Goal: Navigation & Orientation: Find specific page/section

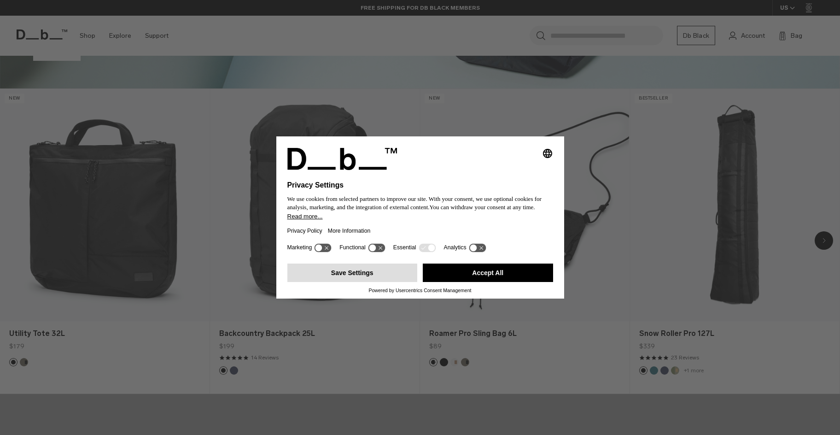
click at [346, 270] on button "Save Settings" at bounding box center [352, 273] width 130 height 18
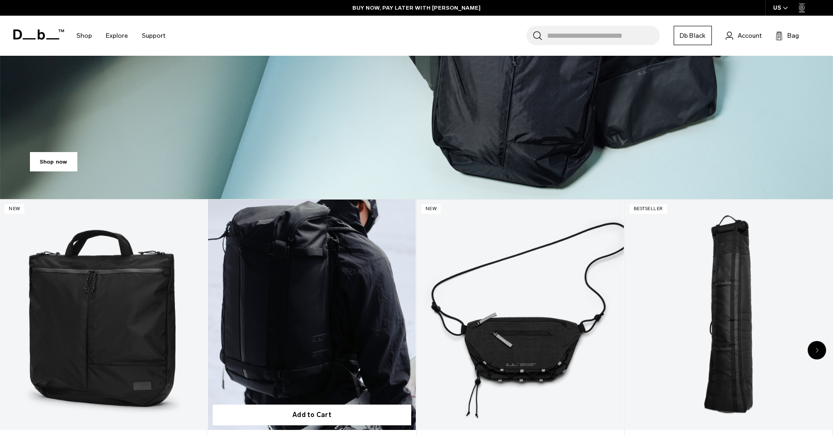
scroll to position [415, 0]
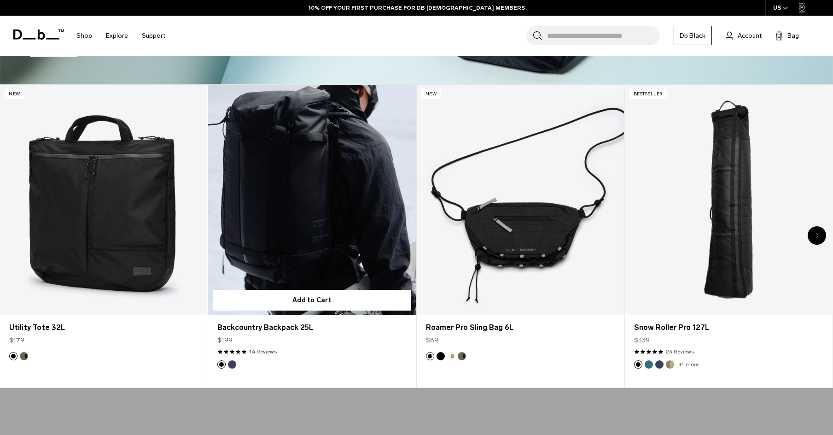
click at [234, 363] on button "Blue Hour" at bounding box center [232, 364] width 8 height 8
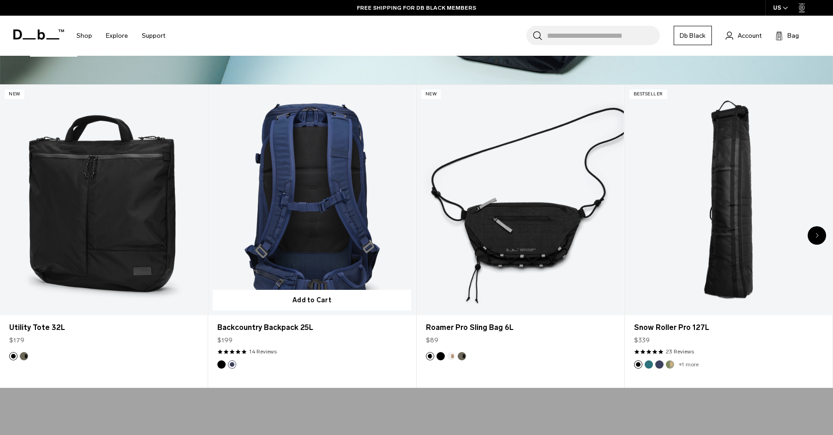
click at [222, 364] on button "Black Out" at bounding box center [221, 364] width 8 height 8
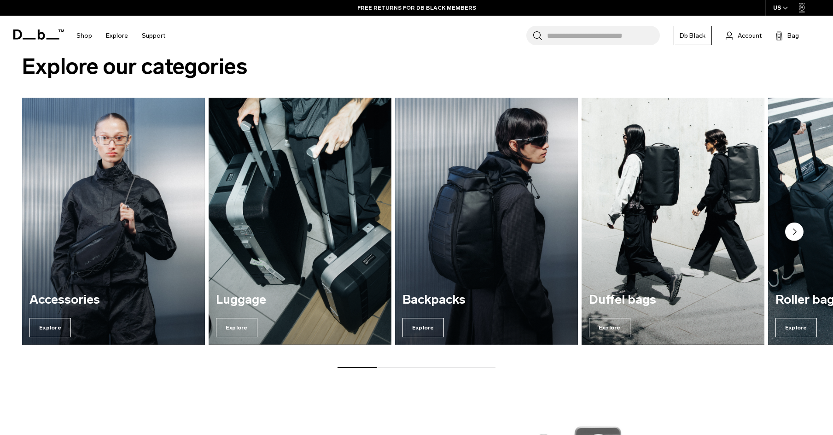
scroll to position [1290, 0]
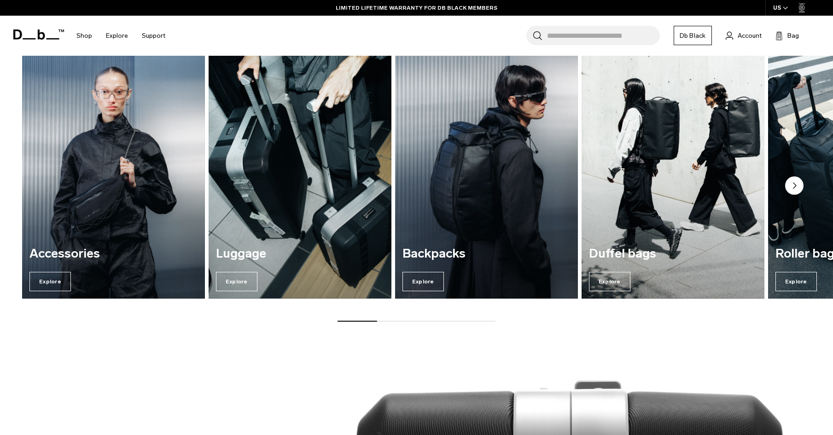
click at [796, 191] on circle "Next slide" at bounding box center [795, 185] width 18 height 18
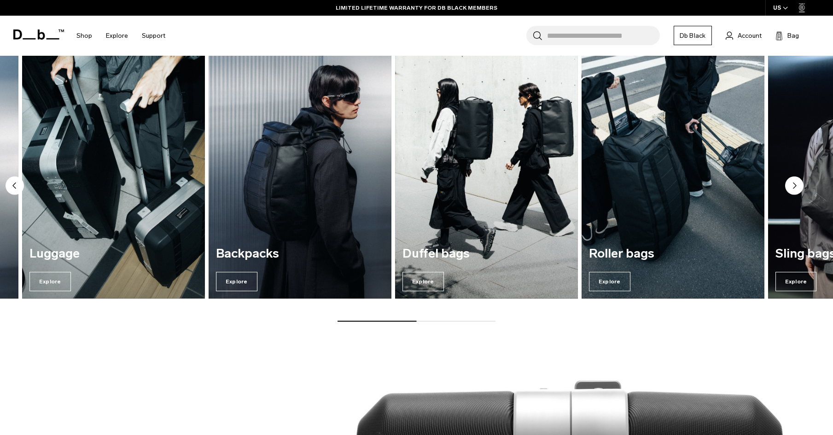
click at [796, 191] on circle "Next slide" at bounding box center [795, 185] width 18 height 18
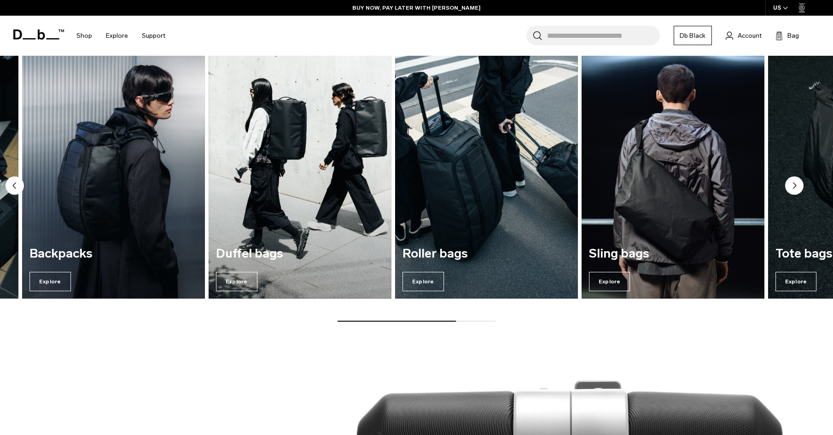
click at [796, 191] on circle "Next slide" at bounding box center [795, 185] width 18 height 18
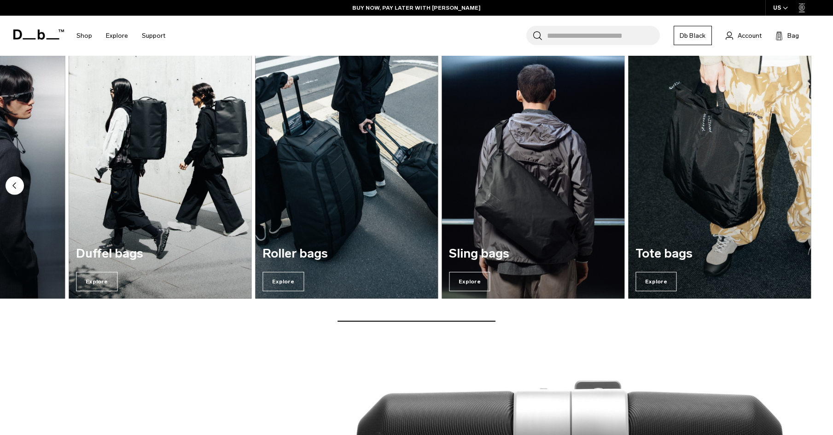
click at [796, 191] on img "7 / 7" at bounding box center [719, 175] width 183 height 247
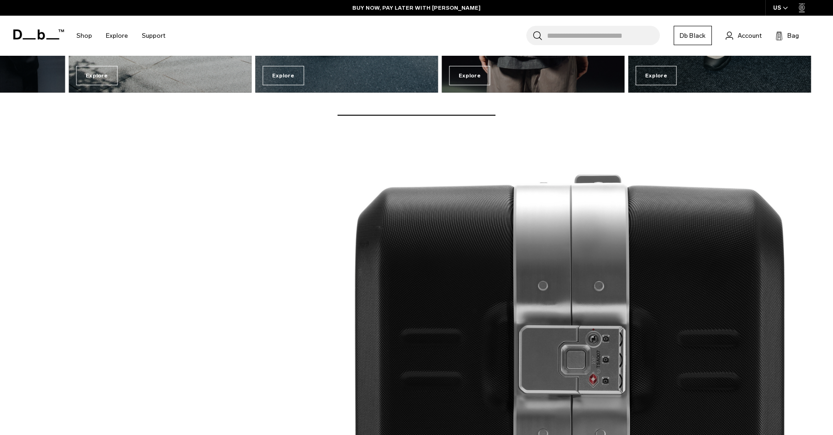
scroll to position [1520, 0]
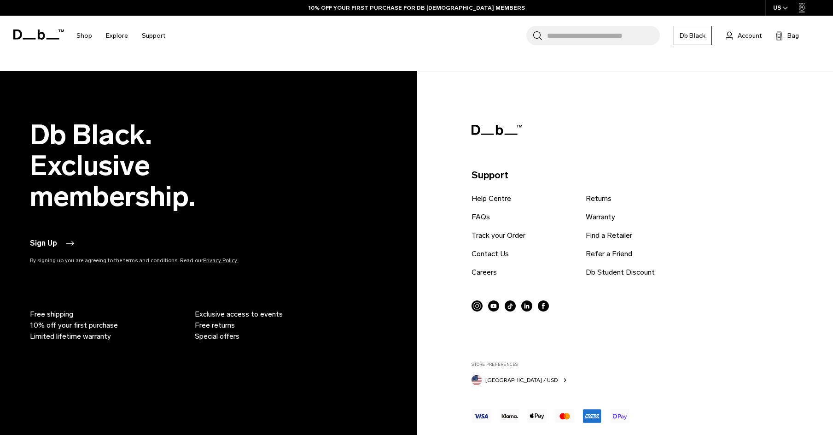
scroll to position [2058, 0]
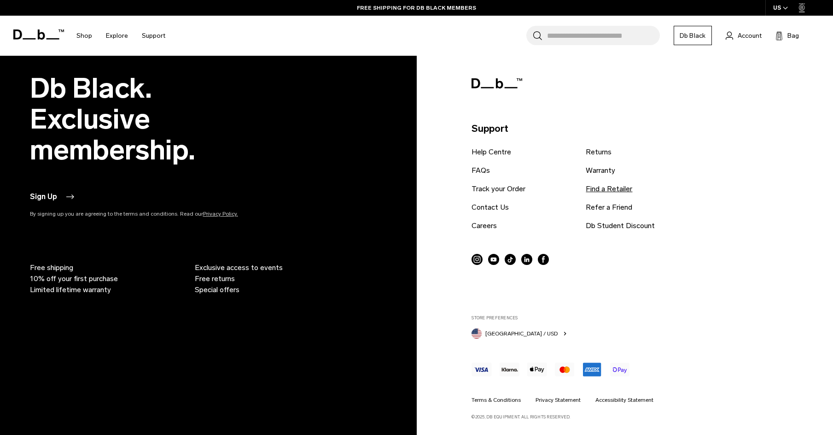
click at [587, 187] on link "Find a Retailer" at bounding box center [609, 188] width 47 height 11
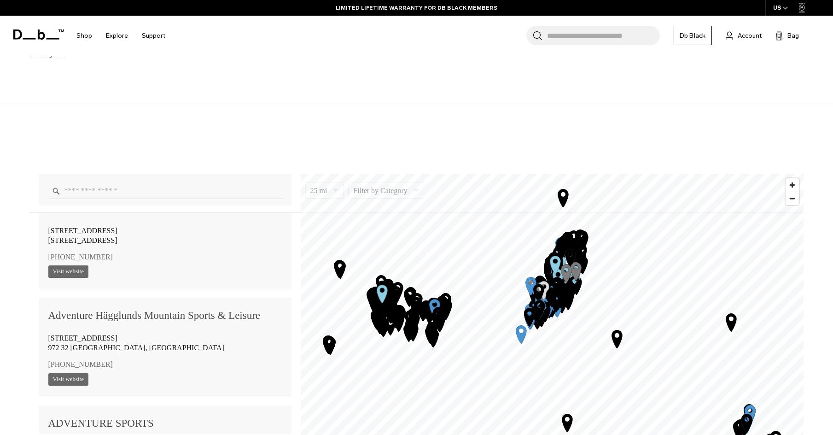
scroll to position [875, 0]
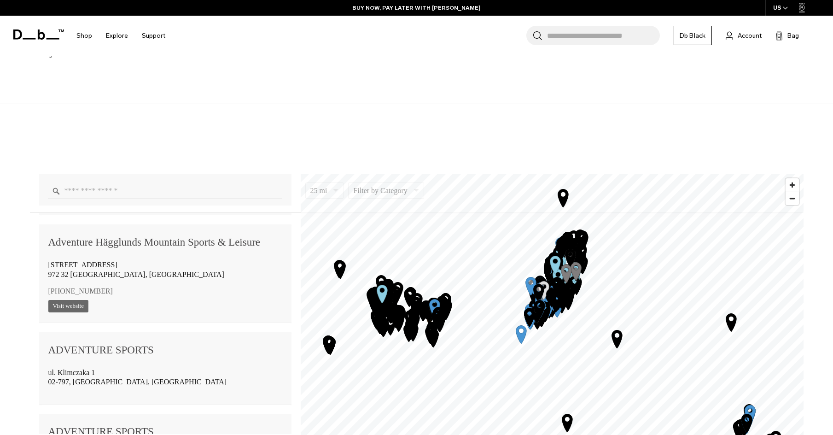
click at [374, 323] on icon "Map marker" at bounding box center [376, 319] width 11 height 18
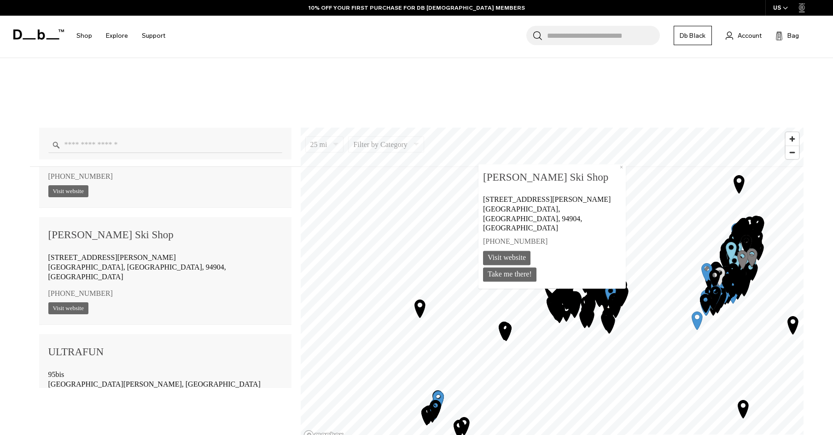
scroll to position [85559, 0]
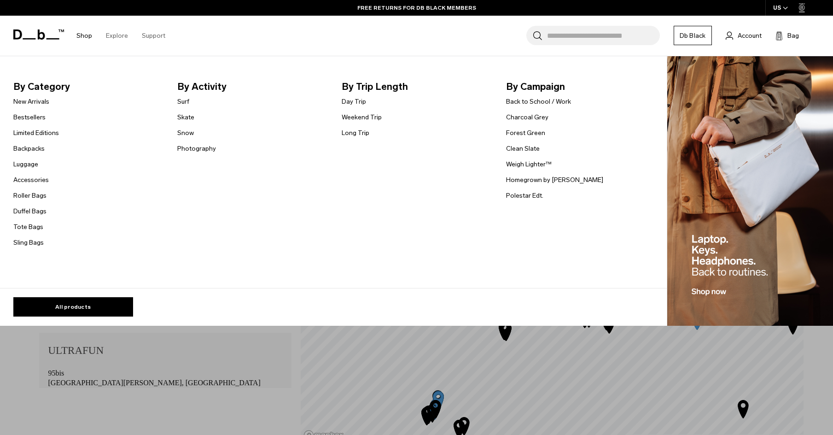
click at [91, 33] on link "Shop" at bounding box center [84, 35] width 16 height 33
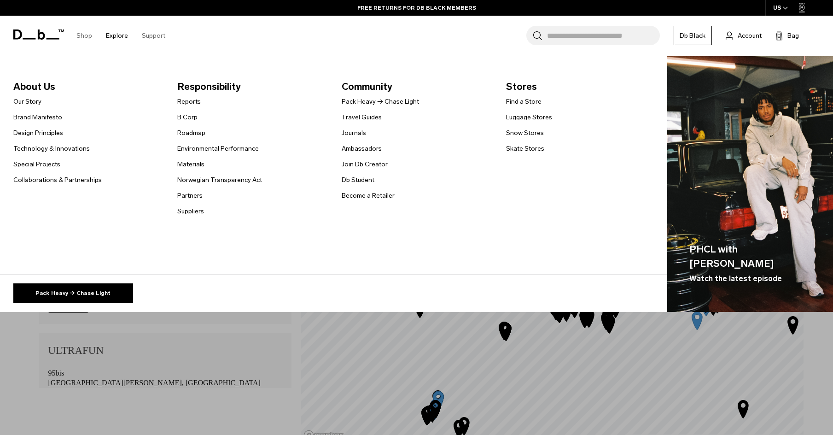
click at [111, 35] on link "Explore" at bounding box center [117, 35] width 22 height 33
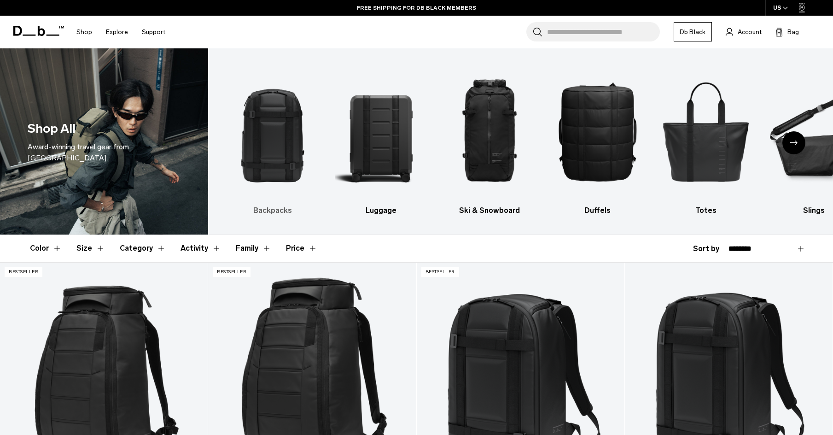
click at [293, 155] on img "1 / 10" at bounding box center [273, 131] width 92 height 138
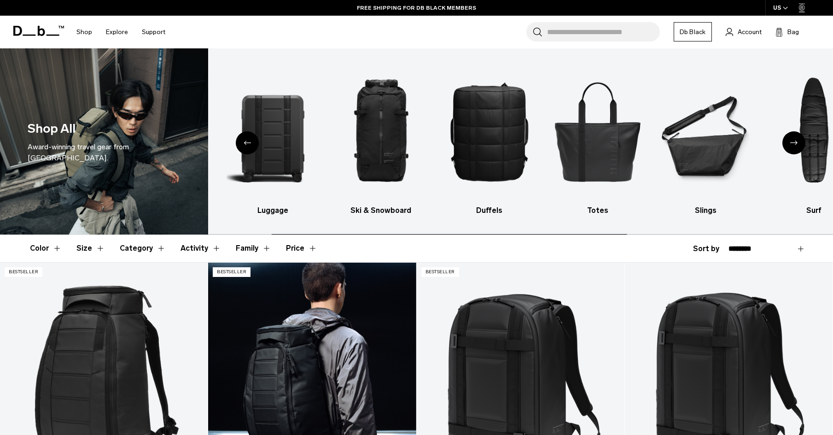
scroll to position [6, 0]
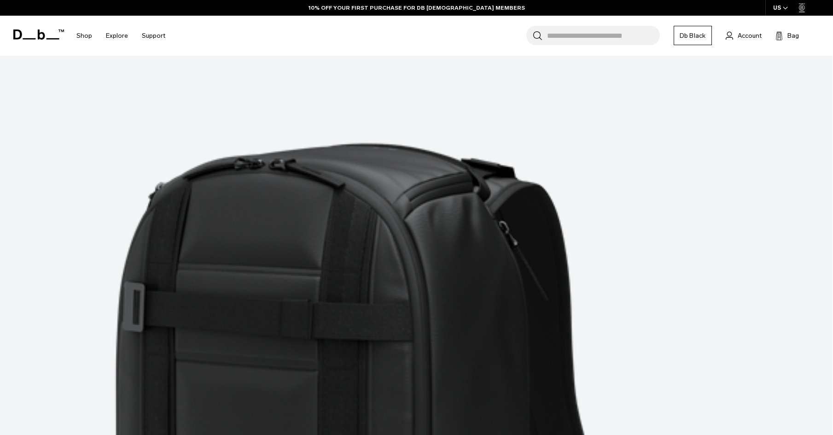
scroll to position [3271, 0]
